Goal: Use online tool/utility: Utilize a website feature to perform a specific function

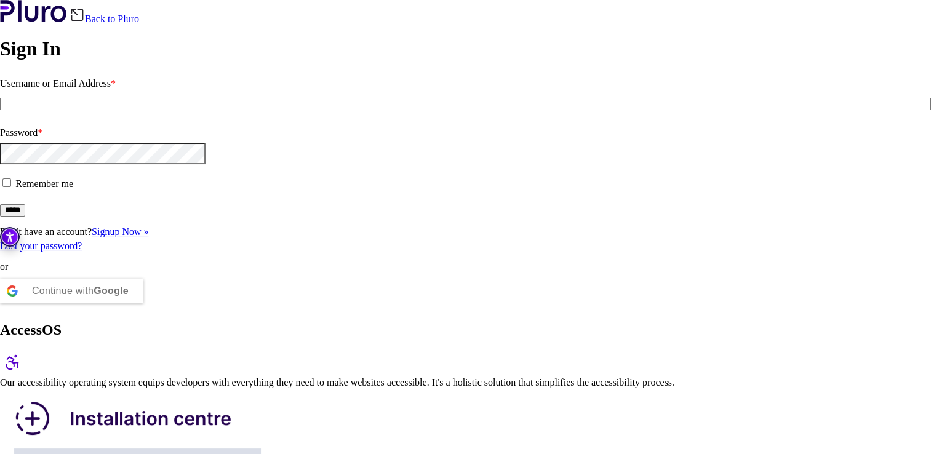
click at [25, 217] on input "*****" at bounding box center [12, 210] width 25 height 12
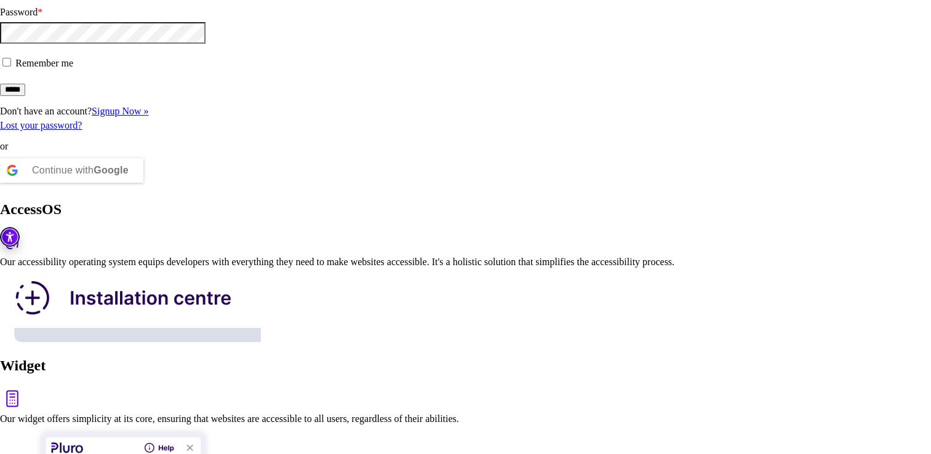
scroll to position [123, 0]
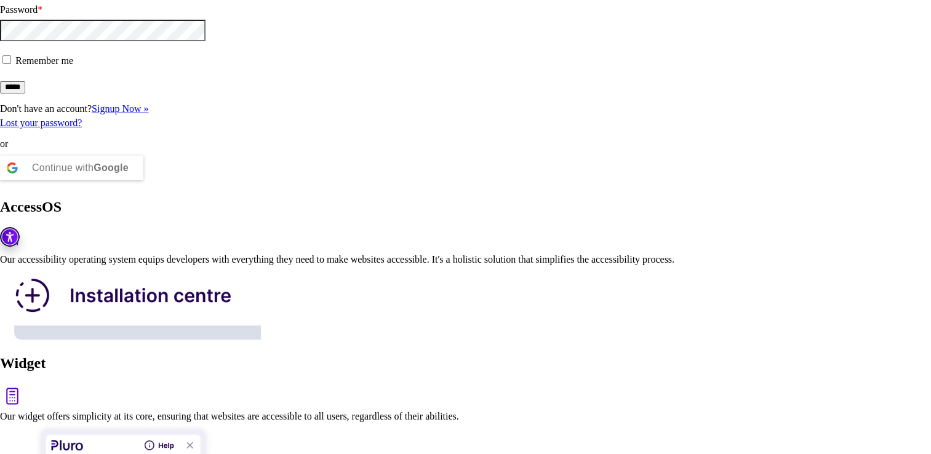
drag, startPoint x: 157, startPoint y: 269, endPoint x: 151, endPoint y: 280, distance: 13.5
click at [157, 186] on div "or Continue with Google" at bounding box center [465, 162] width 931 height 48
click at [135, 186] on div "Continue with Google" at bounding box center [71, 167] width 143 height 37
click at [129, 180] on div "Continue with Google" at bounding box center [80, 168] width 97 height 25
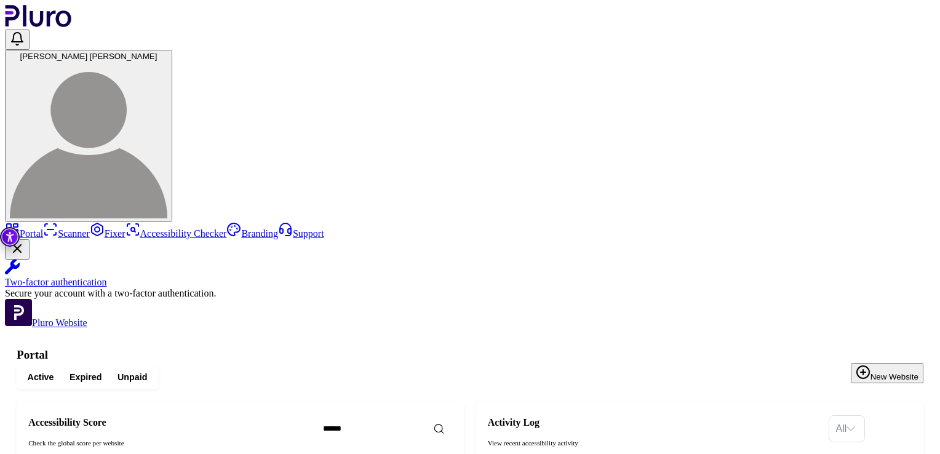
click at [125, 228] on link "Accessibility Checker" at bounding box center [175, 233] width 101 height 10
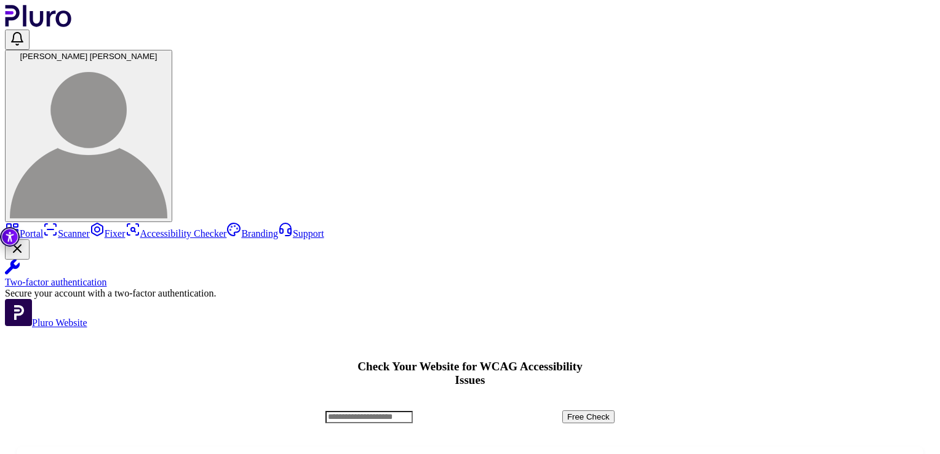
click at [413, 411] on input "Accessibility checker form" at bounding box center [368, 417] width 87 height 12
type input "**********"
click at [614, 410] on button "Free Check" at bounding box center [588, 416] width 52 height 13
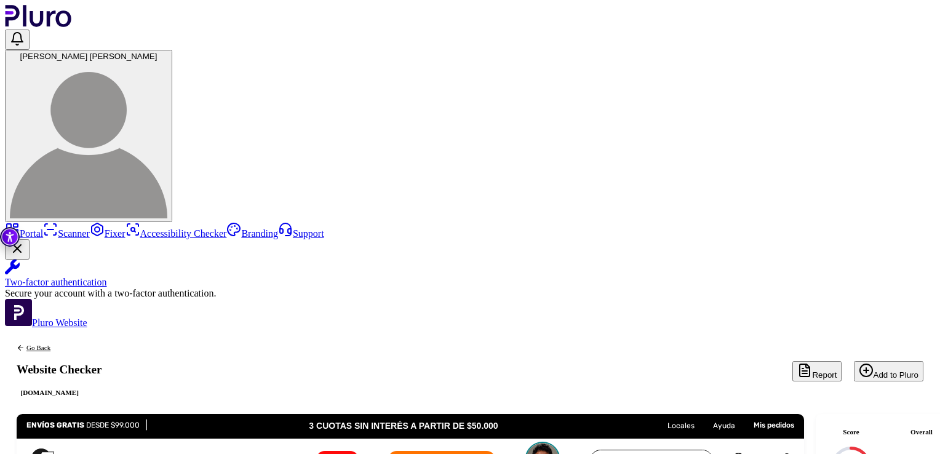
scroll to position [62, 0]
drag, startPoint x: 405, startPoint y: 242, endPoint x: 832, endPoint y: 260, distance: 427.9
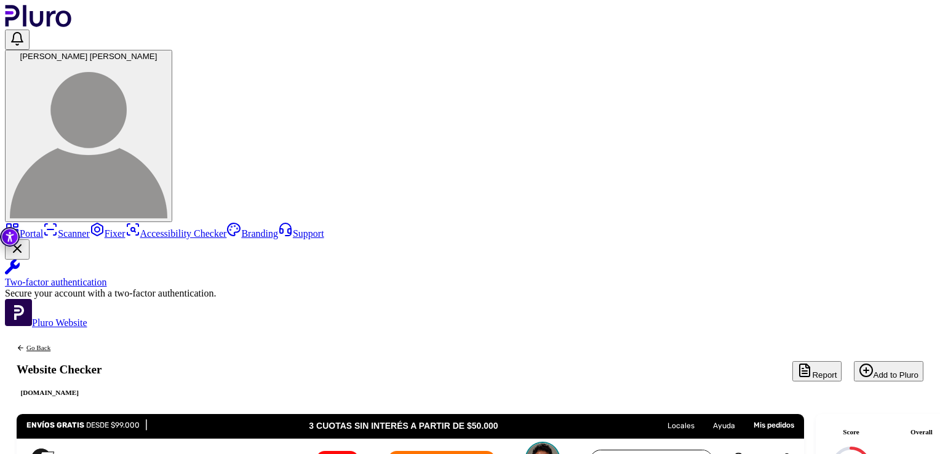
drag, startPoint x: 898, startPoint y: 246, endPoint x: 865, endPoint y: 250, distance: 33.5
drag, startPoint x: 865, startPoint y: 250, endPoint x: 790, endPoint y: 255, distance: 75.2
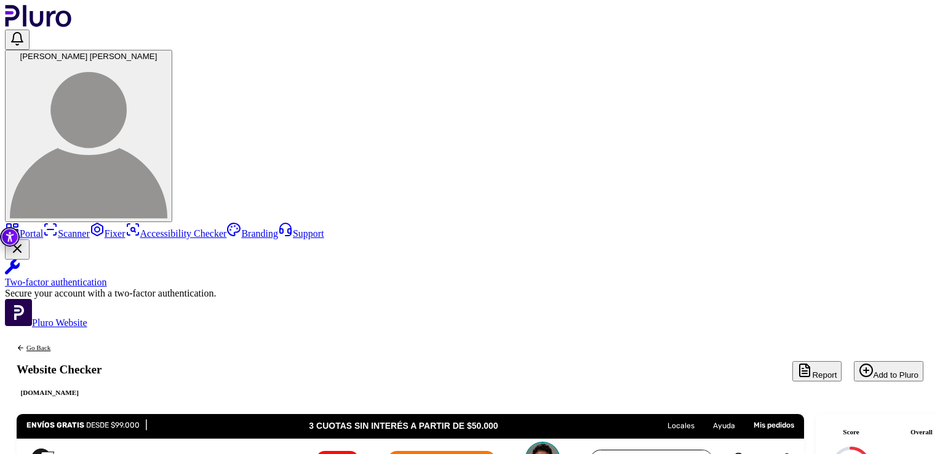
scroll to position [0, 20]
drag, startPoint x: 795, startPoint y: 253, endPoint x: 925, endPoint y: 244, distance: 130.1
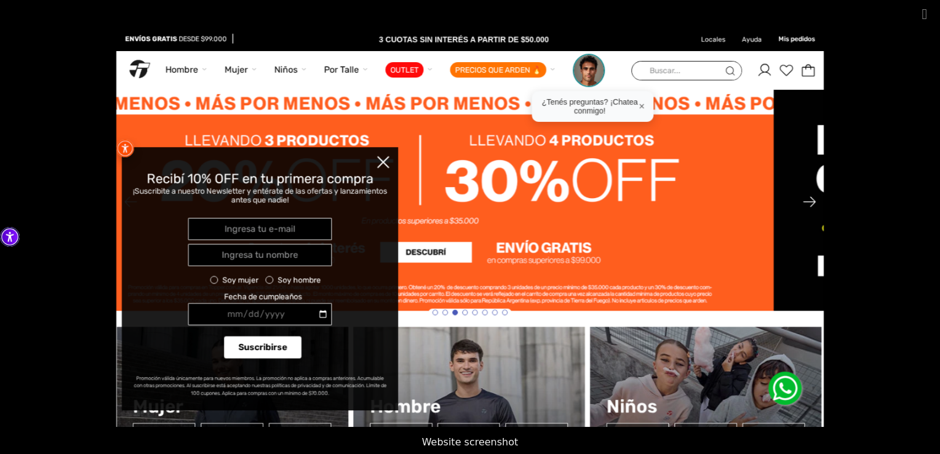
click at [881, 129] on picture at bounding box center [470, 228] width 940 height 398
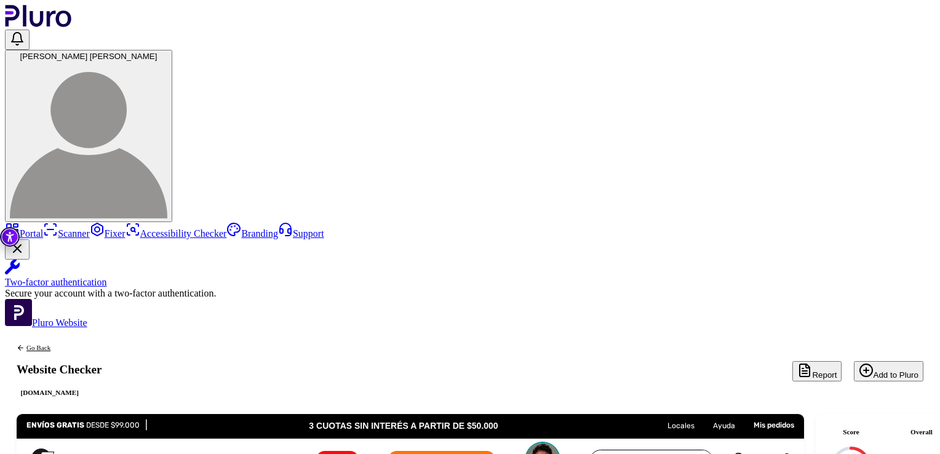
click at [82, 388] on div "www.topper.com.ar" at bounding box center [50, 393] width 66 height 10
click at [792, 361] on button "Report" at bounding box center [816, 371] width 49 height 20
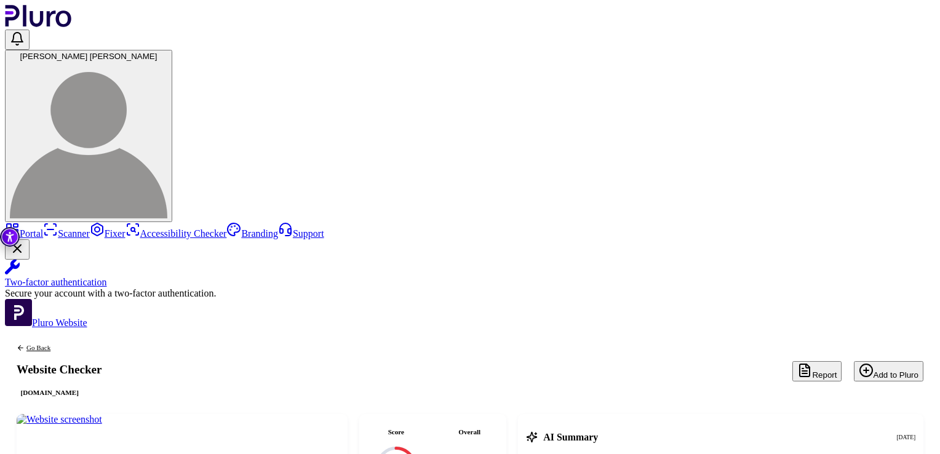
click at [102, 414] on img at bounding box center [60, 419] width 86 height 11
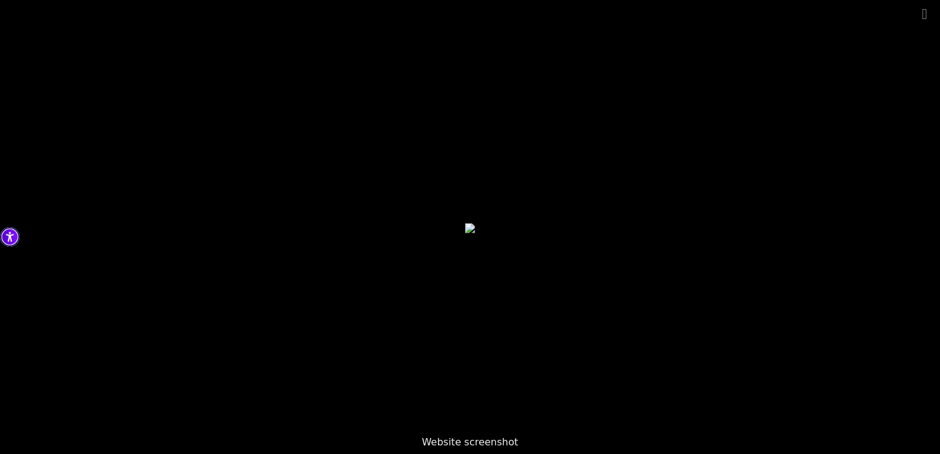
click at [928, 15] on button "Close gallery" at bounding box center [924, 14] width 31 height 29
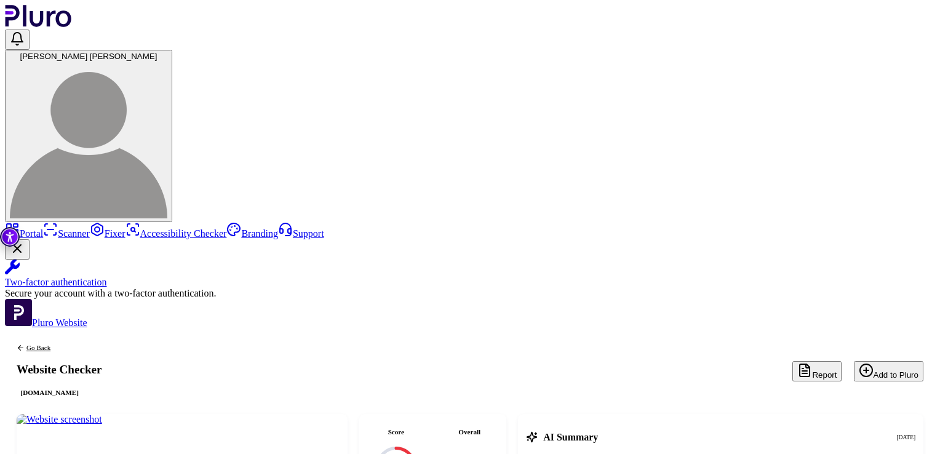
scroll to position [0, 20]
